Goal: Information Seeking & Learning: Learn about a topic

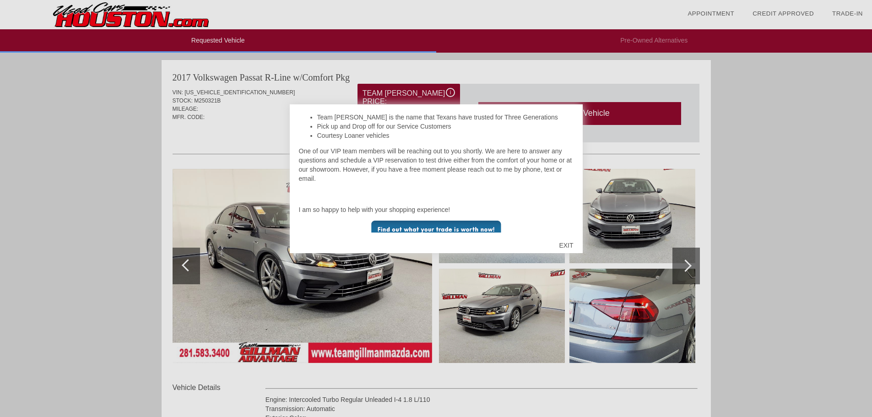
scroll to position [177, 0]
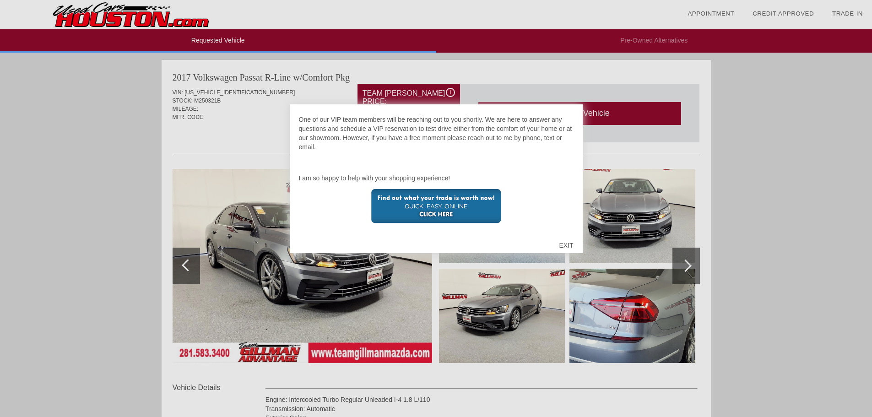
click at [566, 245] on div "EXIT" at bounding box center [566, 245] width 32 height 27
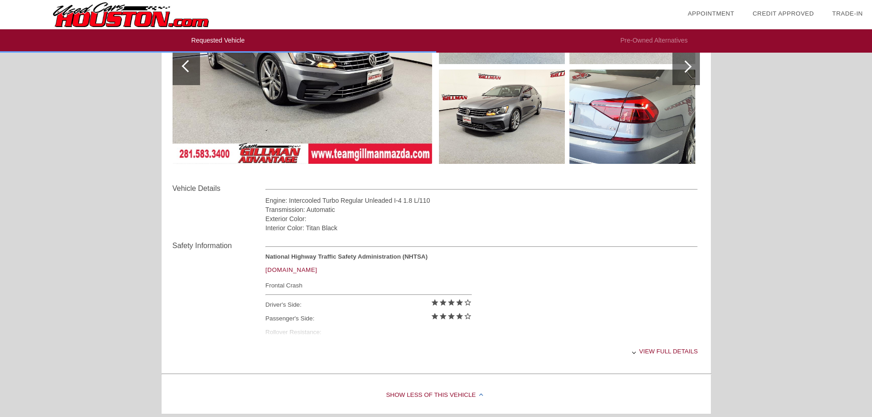
scroll to position [336, 0]
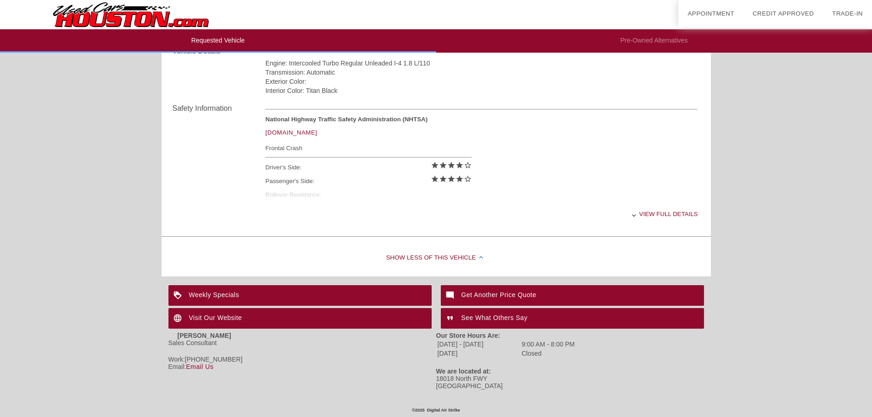
click at [451, 259] on div "Show Less of this Vehicle" at bounding box center [436, 258] width 549 height 37
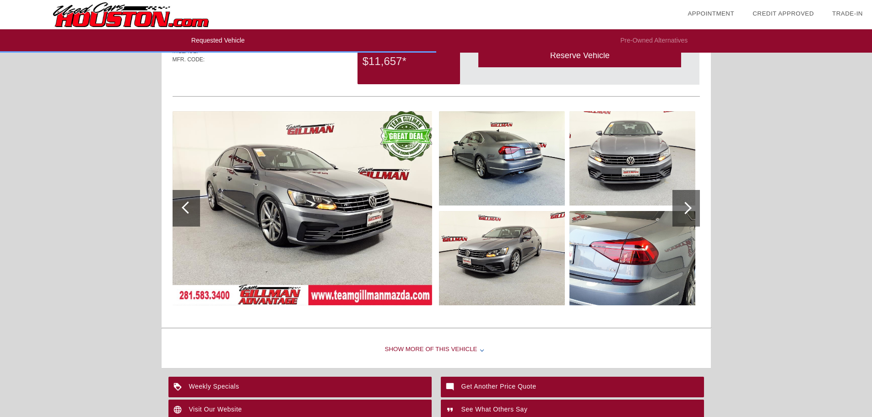
scroll to position [0, 0]
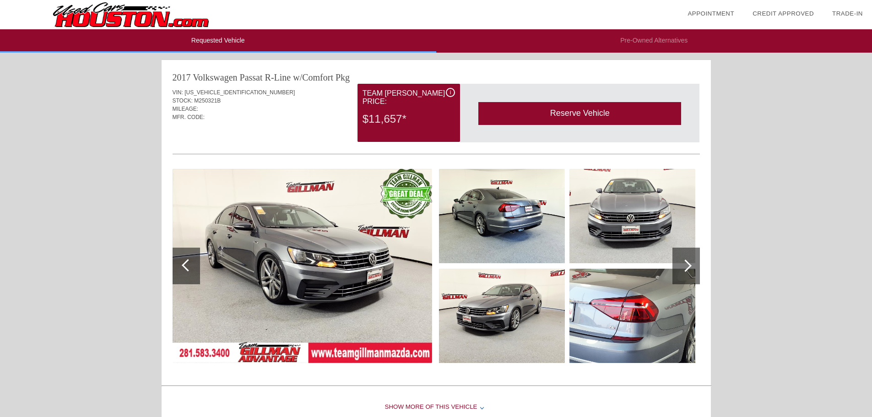
click at [568, 124] on div "Reserve Vehicle" at bounding box center [579, 113] width 203 height 22
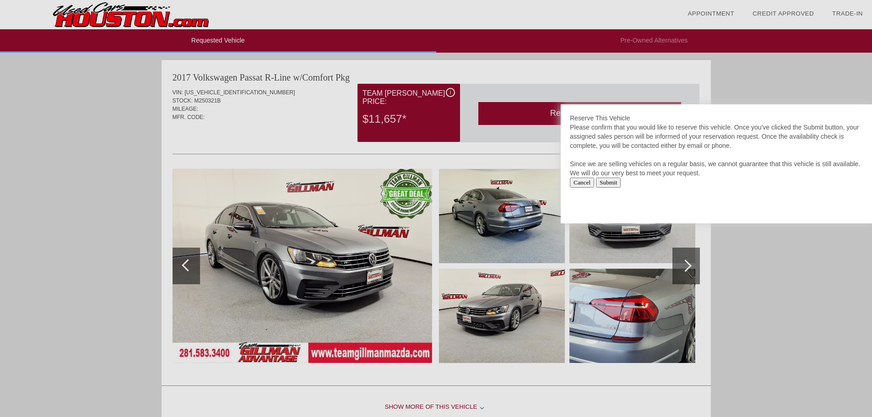
click at [785, 279] on div at bounding box center [436, 208] width 872 height 417
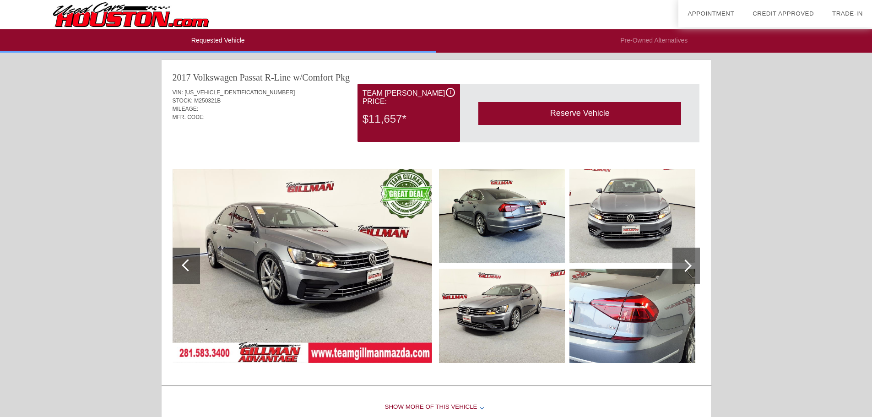
scroll to position [149, 0]
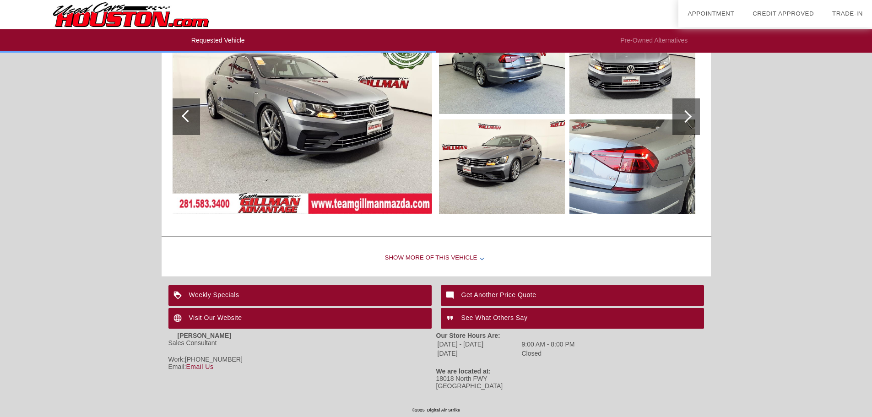
click at [343, 292] on div "Weekly Specials" at bounding box center [299, 295] width 263 height 21
click at [581, 301] on div "Get Another Price Quote" at bounding box center [572, 295] width 263 height 21
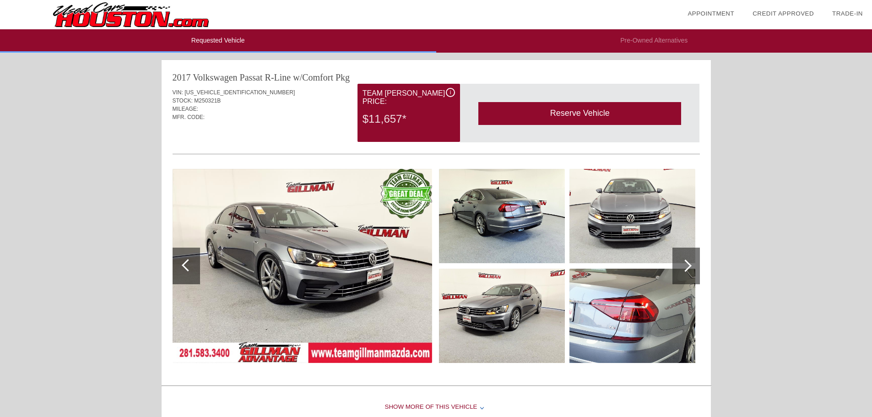
click at [449, 92] on div "i" at bounding box center [450, 92] width 9 height 9
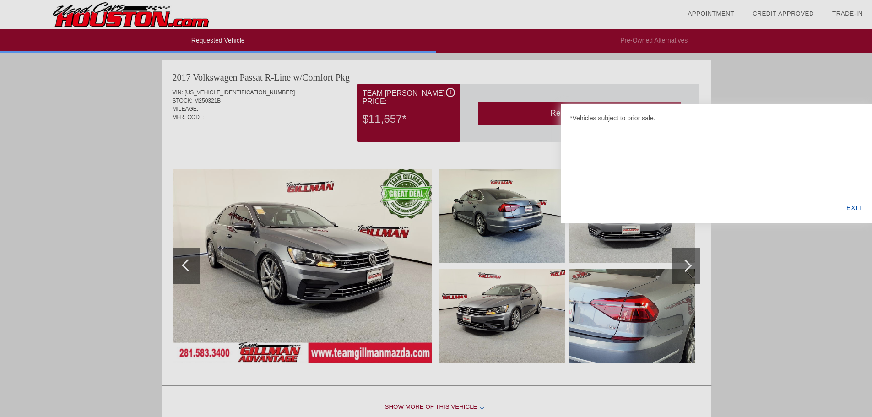
click at [857, 211] on div "EXIT" at bounding box center [854, 207] width 35 height 31
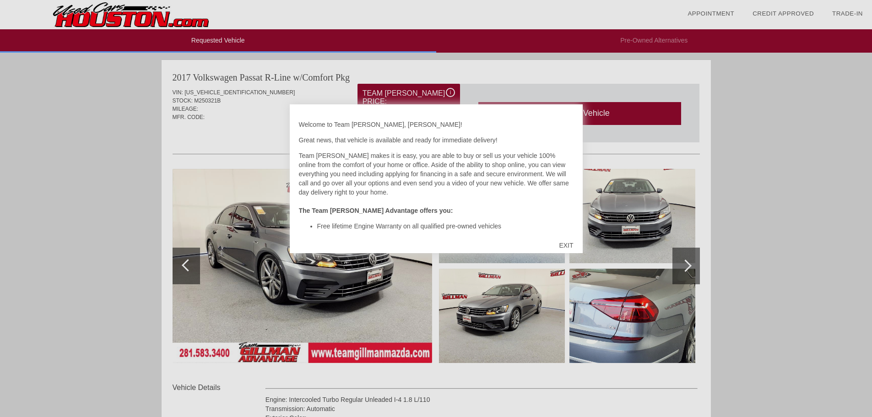
click at [563, 245] on div "EXIT" at bounding box center [566, 245] width 32 height 27
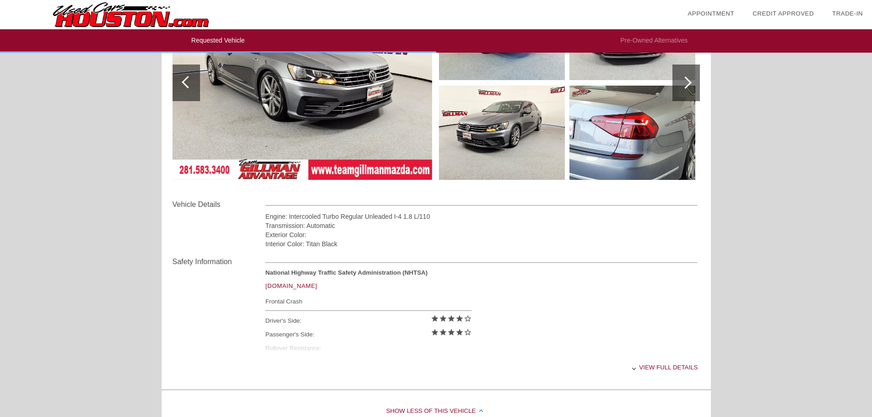
scroll to position [336, 0]
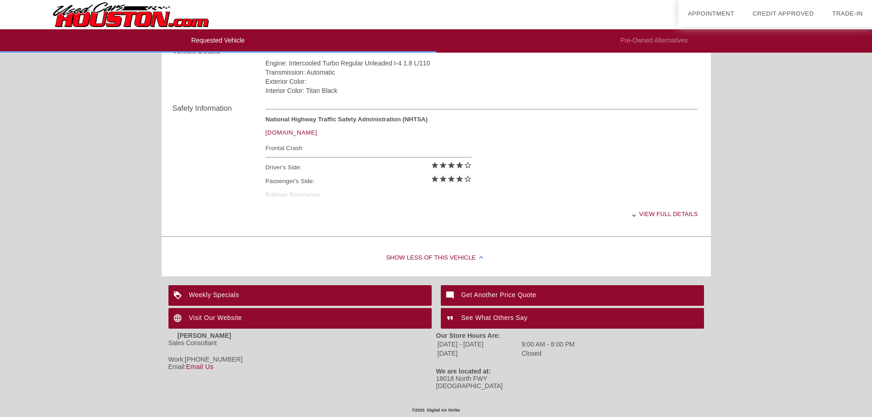
click at [655, 209] on div "View full details" at bounding box center [481, 214] width 432 height 22
